Goal: Obtain resource: Download file/media

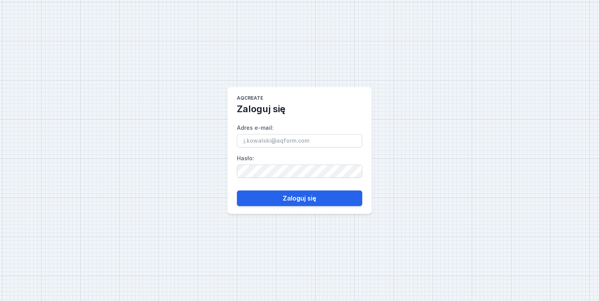
drag, startPoint x: 288, startPoint y: 138, endPoint x: 286, endPoint y: 145, distance: 6.8
click at [288, 138] on input "Adres e-mail :" at bounding box center [299, 140] width 125 height 13
type input "[PERSON_NAME][EMAIL_ADDRESS][DOMAIN_NAME]"
click at [276, 143] on input "dominik.tekieli@aqform.com" at bounding box center [299, 140] width 125 height 13
click at [262, 137] on input "Adres e-mail :" at bounding box center [299, 140] width 125 height 13
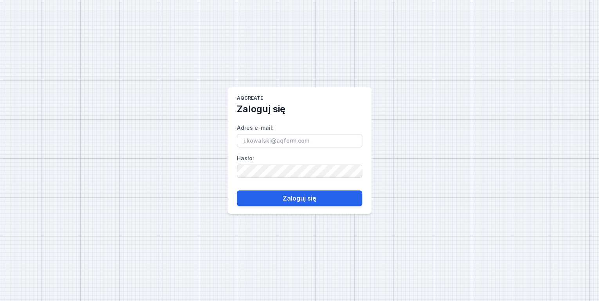
type input "[PERSON_NAME][EMAIL_ADDRESS][DOMAIN_NAME]"
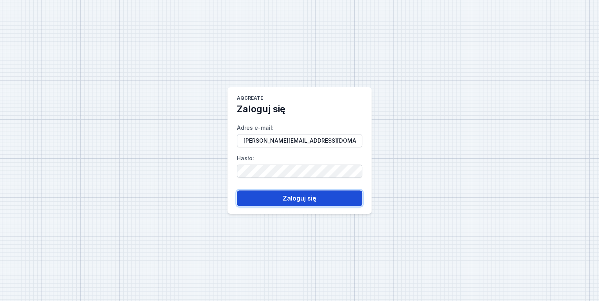
click at [278, 193] on button "Zaloguj się" at bounding box center [299, 199] width 125 height 16
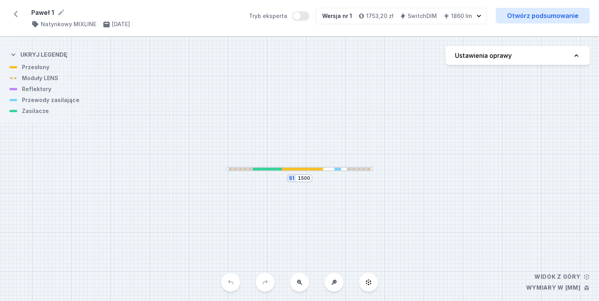
click at [252, 170] on div at bounding box center [266, 169] width 29 height 3
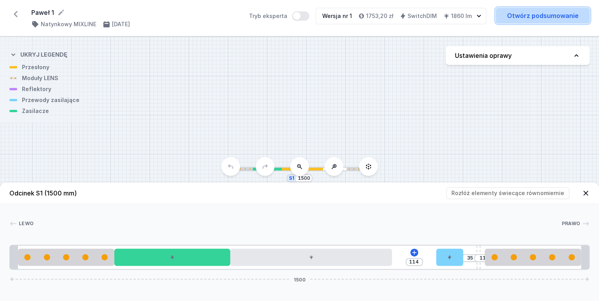
click at [523, 19] on link "Otwórz podsumowanie" at bounding box center [542, 16] width 94 height 16
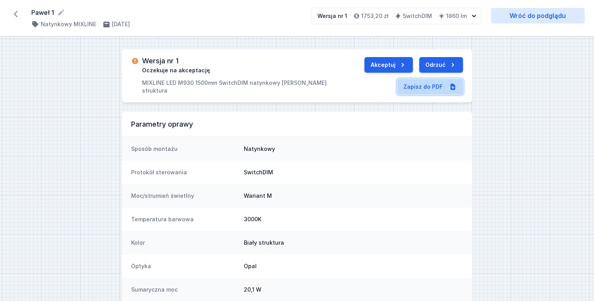
click at [410, 90] on link "Zapisz do PDF" at bounding box center [430, 87] width 66 height 16
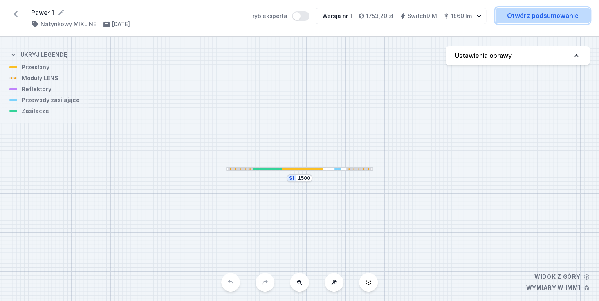
click at [521, 13] on link "Otwórz podsumowanie" at bounding box center [542, 16] width 94 height 16
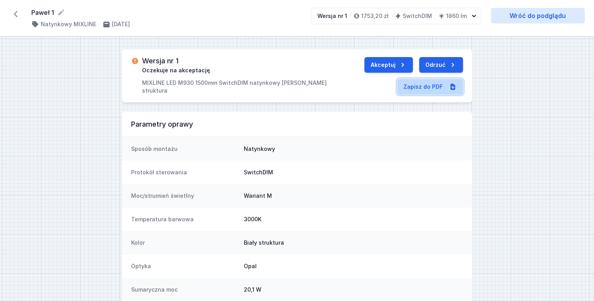
click at [433, 82] on link "Zapisz do PDF" at bounding box center [430, 87] width 66 height 16
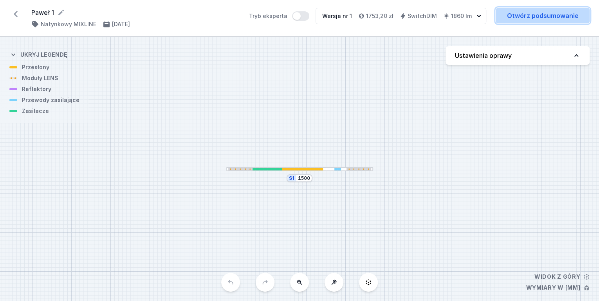
click at [504, 19] on link "Otwórz podsumowanie" at bounding box center [542, 16] width 94 height 16
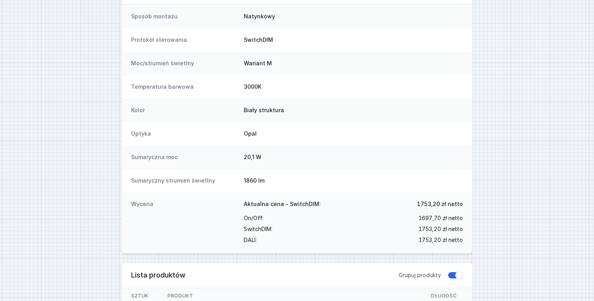
scroll to position [14, 0]
